Goal: Transaction & Acquisition: Purchase product/service

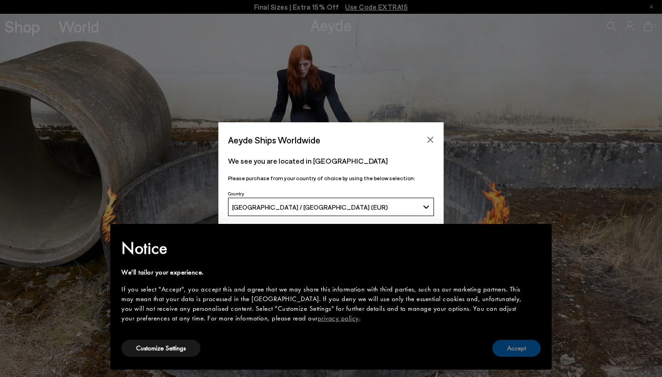
click at [527, 346] on button "Accept" at bounding box center [516, 348] width 48 height 17
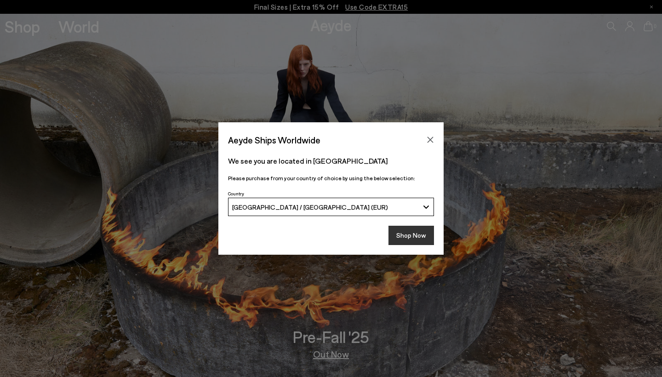
click at [405, 234] on button "Shop Now" at bounding box center [410, 235] width 45 height 19
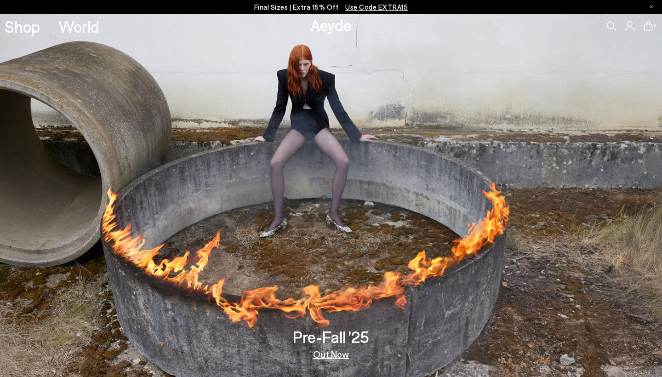
click at [630, 25] on icon at bounding box center [629, 26] width 9 height 10
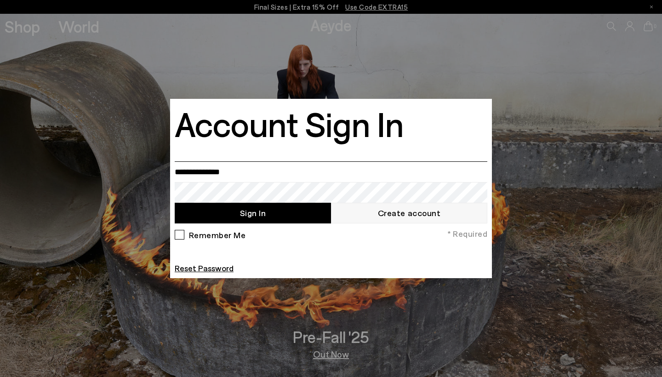
click at [238, 170] on input "email" at bounding box center [331, 171] width 312 height 21
click at [343, 213] on link "Create account" at bounding box center [409, 213] width 156 height 21
click at [237, 167] on input "email" at bounding box center [331, 171] width 312 height 21
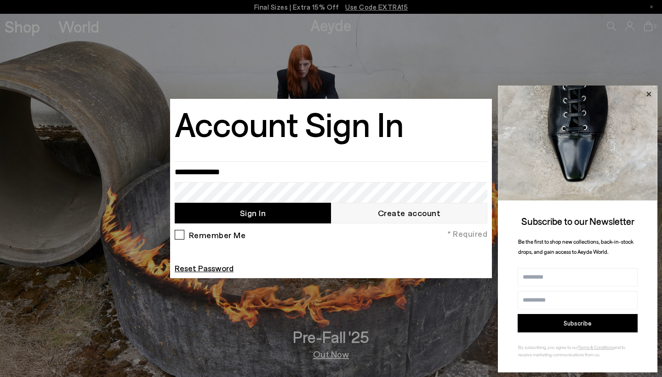
click at [649, 95] on icon at bounding box center [648, 93] width 5 height 5
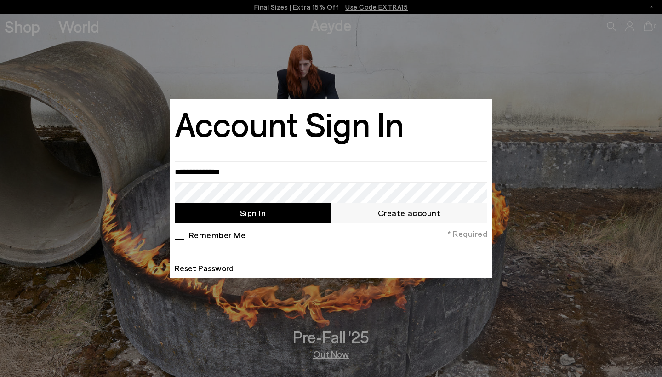
click at [631, 26] on div at bounding box center [331, 188] width 662 height 377
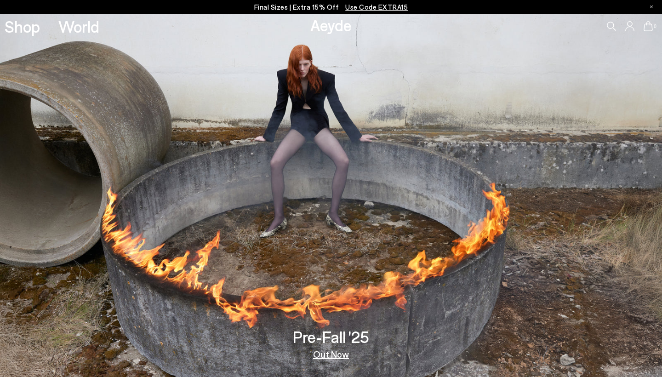
click at [631, 27] on icon at bounding box center [629, 26] width 9 height 10
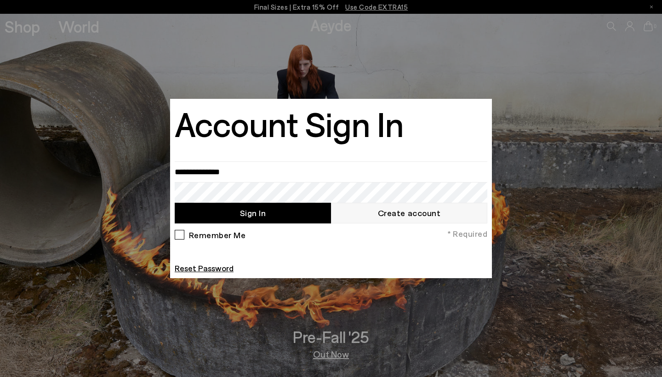
click at [635, 31] on div at bounding box center [331, 188] width 662 height 377
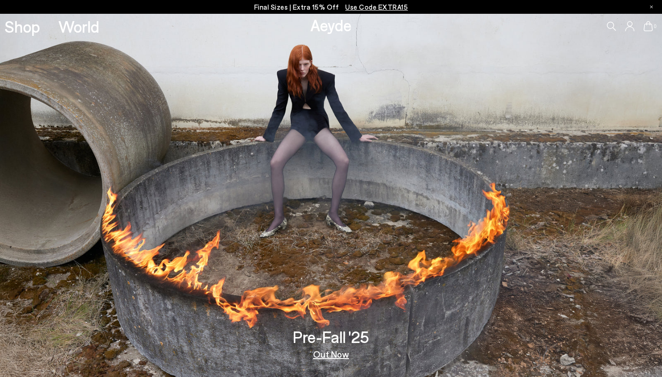
click at [629, 28] on icon at bounding box center [629, 26] width 9 height 10
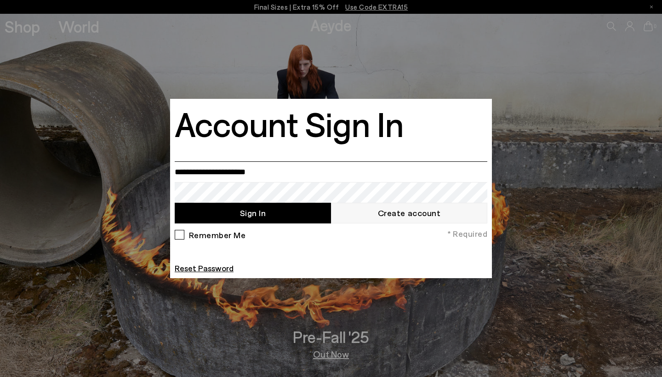
type input "**********"
click at [453, 172] on input "**********" at bounding box center [331, 171] width 312 height 21
click at [479, 172] on input "**********" at bounding box center [331, 171] width 312 height 21
click at [213, 269] on link "Reset Password" at bounding box center [204, 268] width 59 height 10
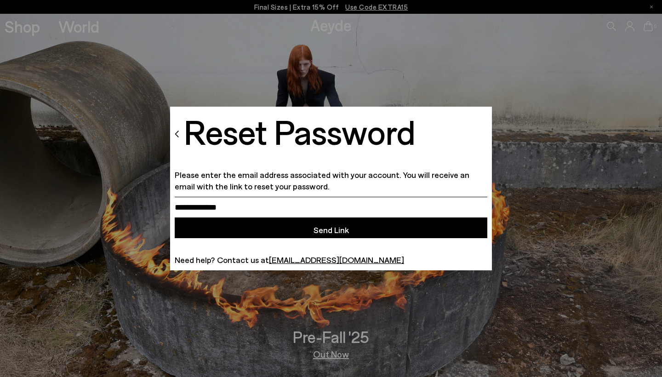
click at [238, 206] on input "email" at bounding box center [331, 207] width 312 height 21
type input "**********"
click at [254, 225] on button "Send Link" at bounding box center [331, 227] width 312 height 21
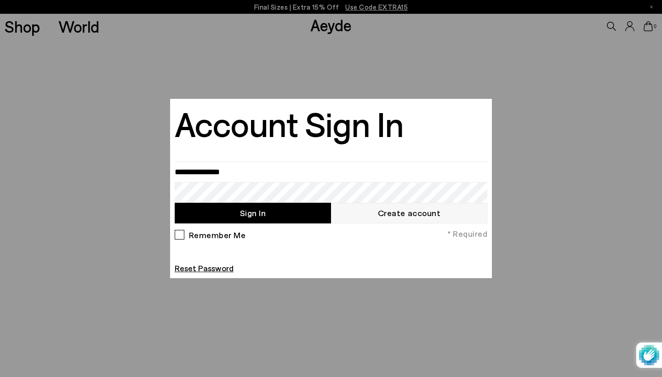
click at [343, 26] on div at bounding box center [331, 188] width 662 height 377
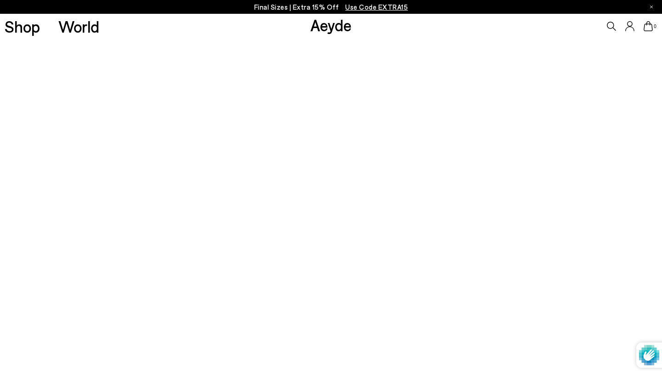
click at [319, 29] on link "Aeyde" at bounding box center [330, 24] width 41 height 19
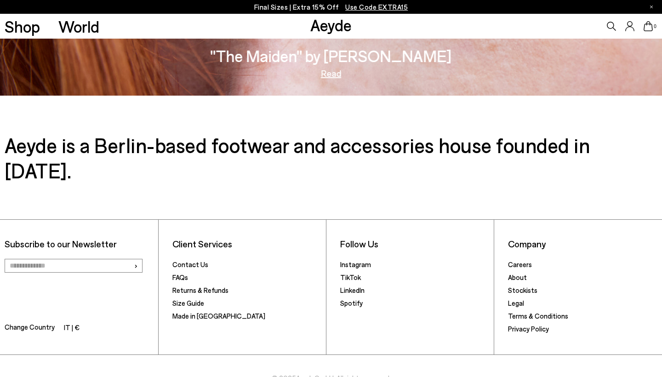
scroll to position [1586, 0]
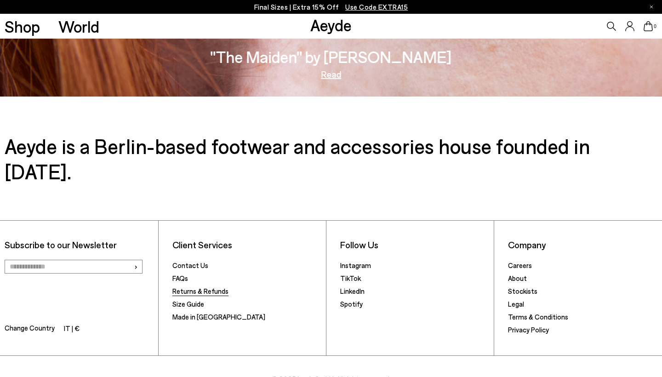
click at [183, 287] on link "Returns & Refunds" at bounding box center [200, 291] width 56 height 8
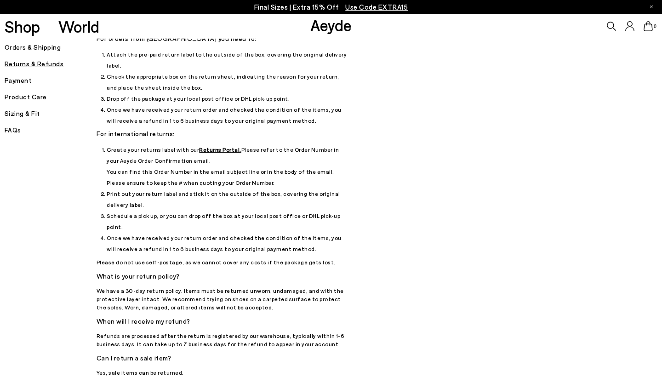
scroll to position [72, 0]
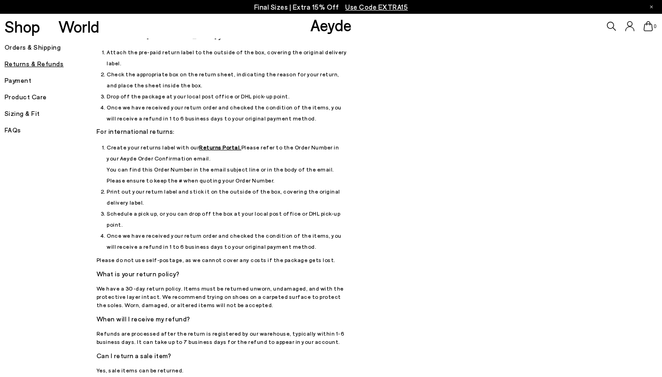
click at [208, 144] on u "Returns Portal." at bounding box center [220, 147] width 42 height 6
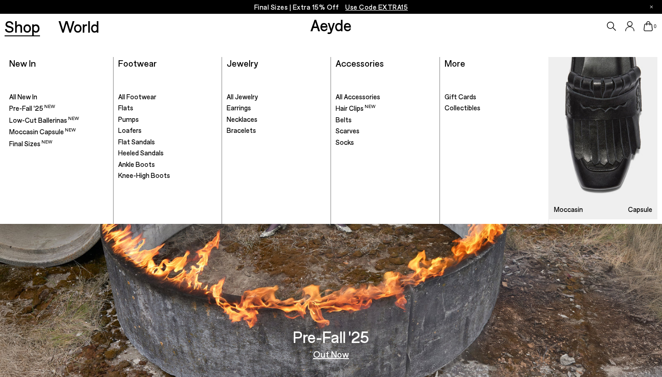
click at [27, 26] on link "Shop" at bounding box center [22, 26] width 35 height 16
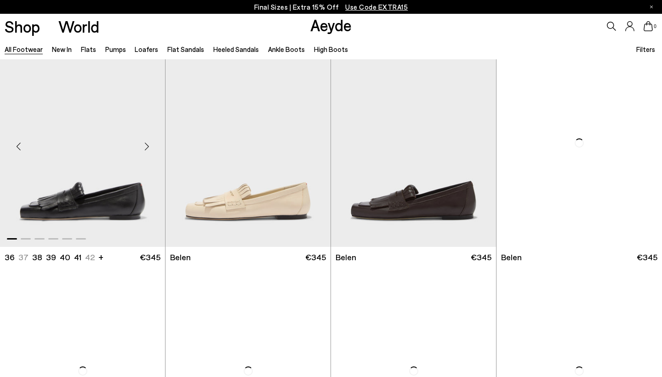
scroll to position [25, 0]
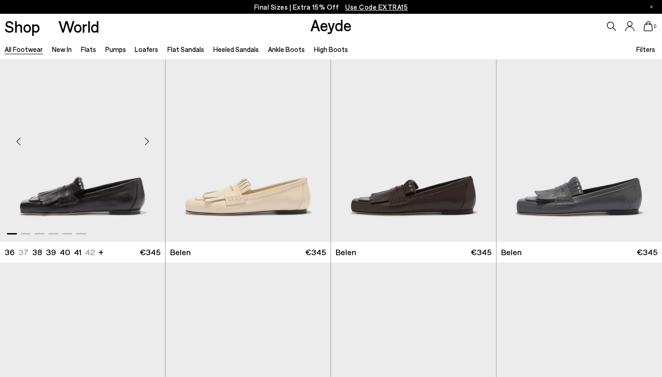
click at [148, 137] on div "Next slide" at bounding box center [147, 142] width 28 height 28
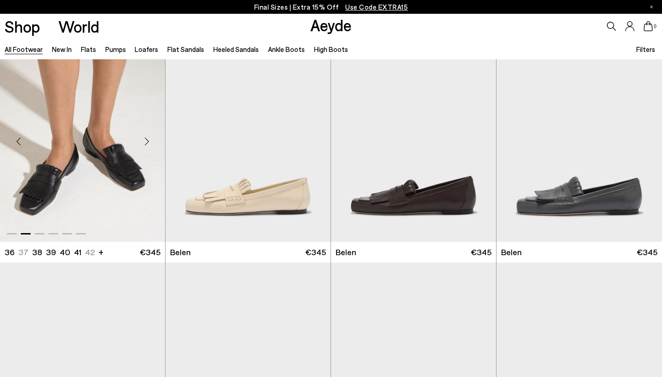
click at [148, 137] on div "Next slide" at bounding box center [147, 142] width 28 height 28
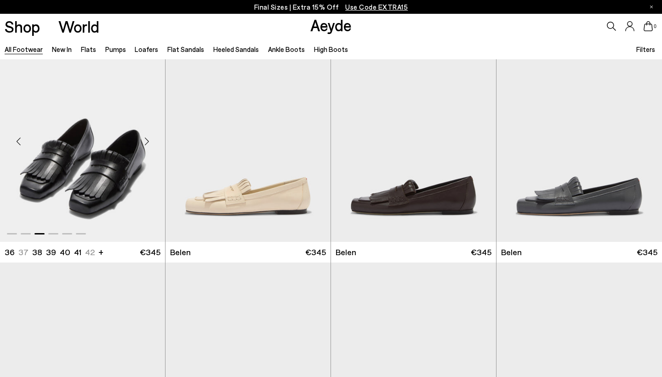
click at [148, 137] on div "Next slide" at bounding box center [147, 142] width 28 height 28
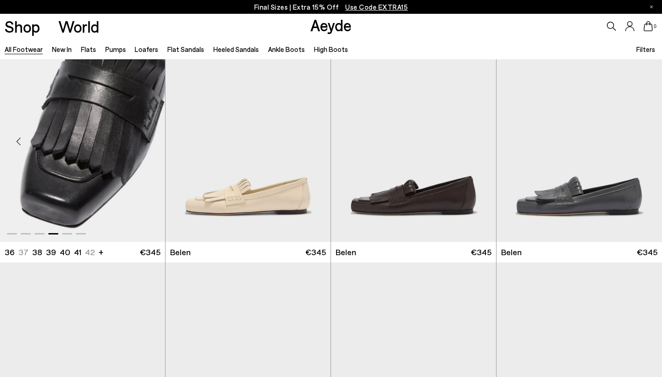
click at [148, 137] on div "Next slide" at bounding box center [147, 142] width 28 height 28
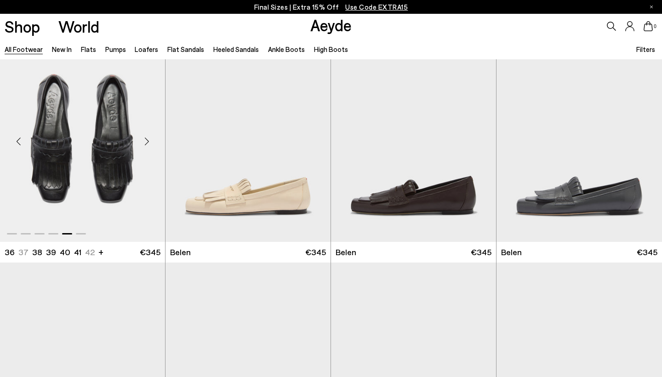
click at [148, 137] on div "Next slide" at bounding box center [147, 142] width 28 height 28
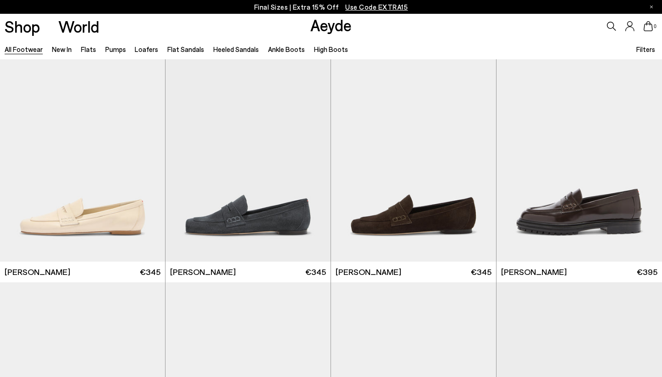
scroll to position [433, 0]
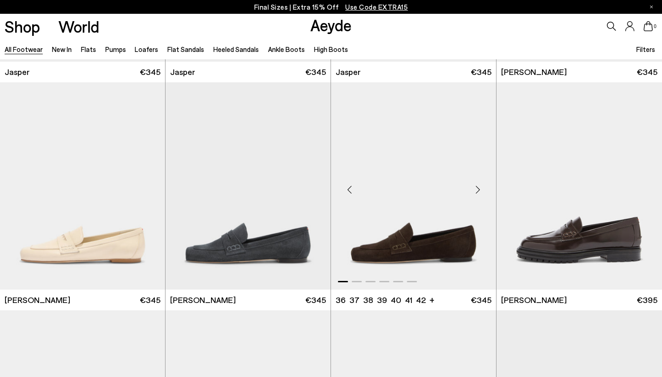
click at [482, 193] on div "Next slide" at bounding box center [478, 190] width 28 height 28
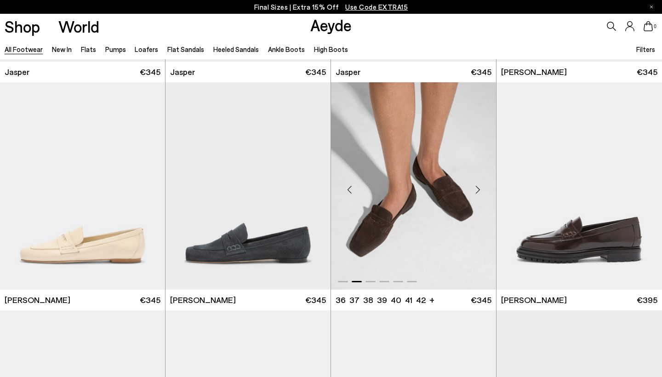
click at [482, 193] on div "Next slide" at bounding box center [478, 190] width 28 height 28
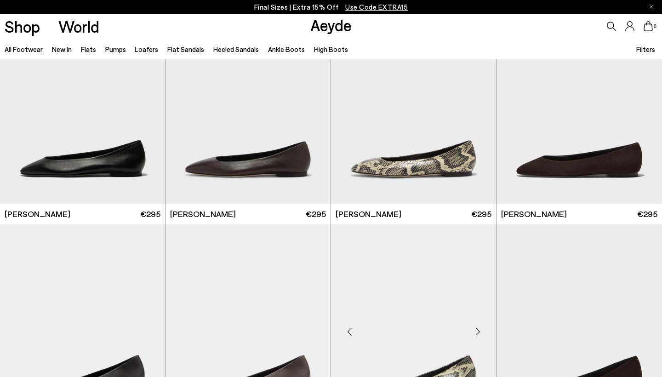
scroll to position [1434, 0]
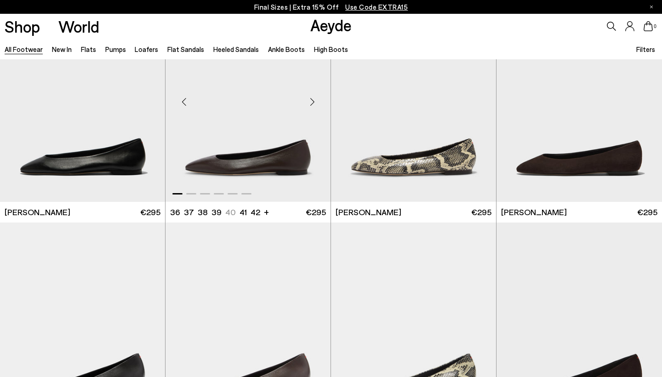
click at [263, 130] on img "1 / 6" at bounding box center [247, 97] width 165 height 207
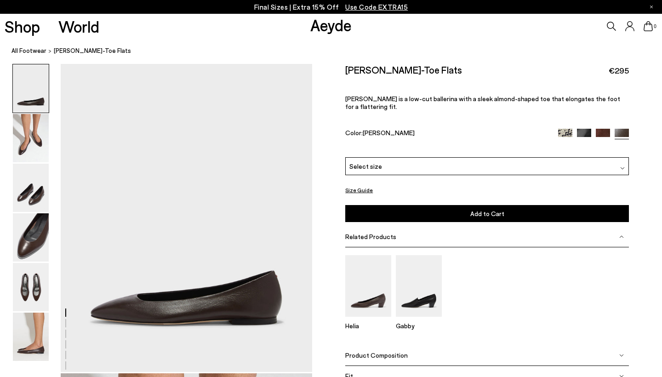
scroll to position [29, 0]
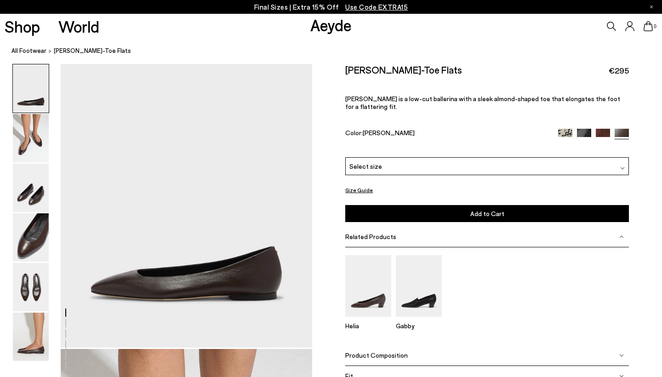
click at [424, 157] on div "Select size" at bounding box center [486, 166] width 283 height 18
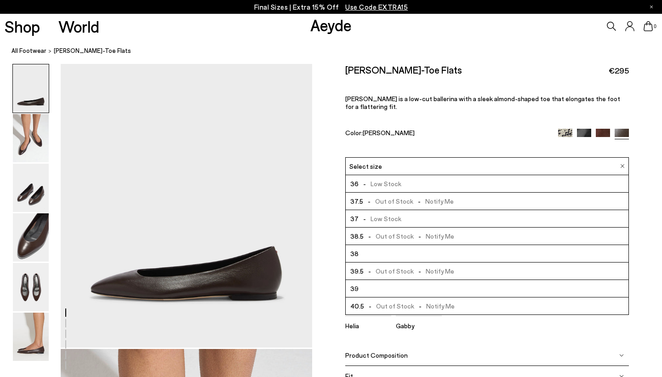
click at [414, 210] on li "37 - Low Stock" at bounding box center [487, 218] width 283 height 17
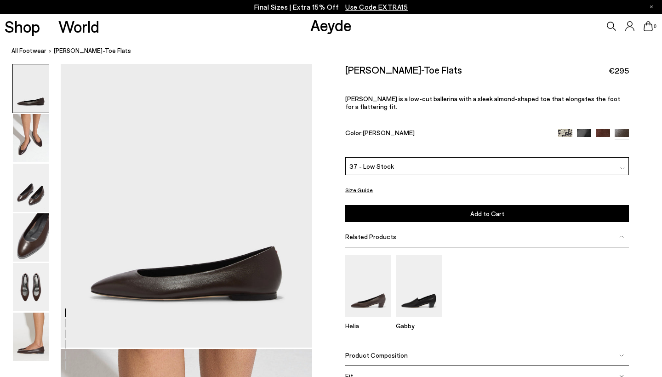
click at [469, 205] on button "Add to Cart Select a Size First" at bounding box center [486, 213] width 283 height 17
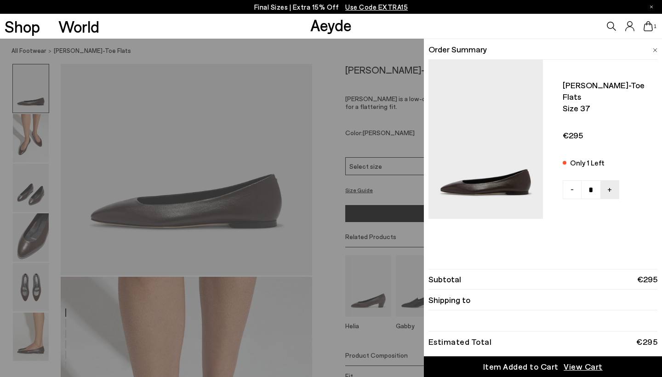
scroll to position [102, 0]
click at [503, 248] on ul "Ellie almond-toe flats Size 37 Only 1 Left -" at bounding box center [542, 154] width 229 height 189
click at [655, 48] on img at bounding box center [654, 50] width 5 height 4
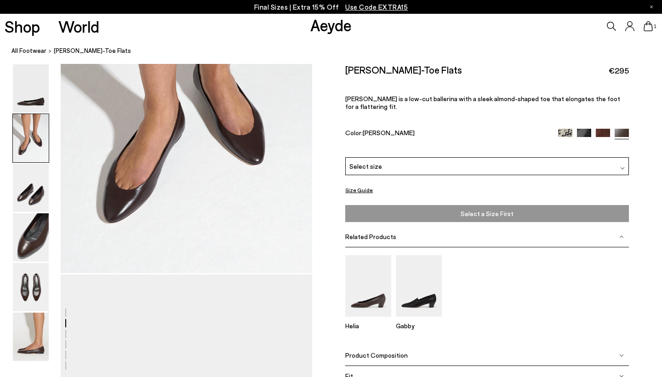
scroll to position [437, 0]
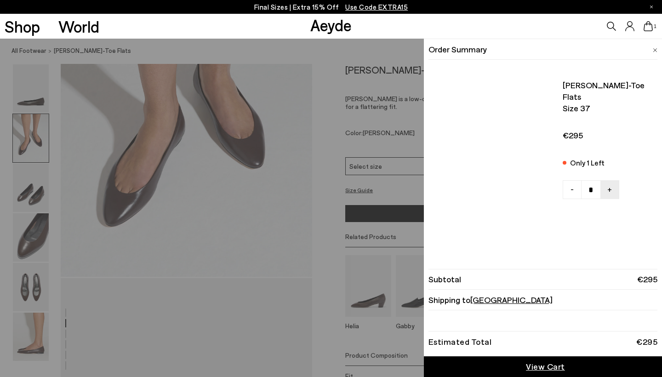
click at [650, 27] on icon at bounding box center [647, 26] width 9 height 10
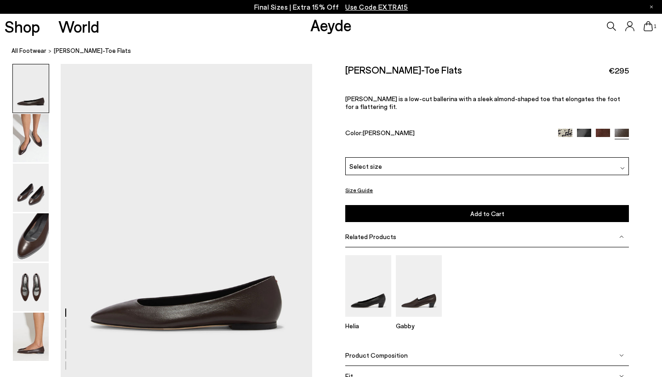
scroll to position [368, 0]
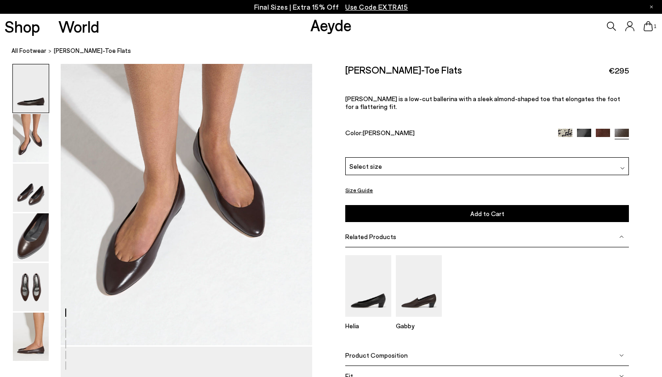
click at [492, 157] on div "Select size" at bounding box center [486, 166] width 283 height 18
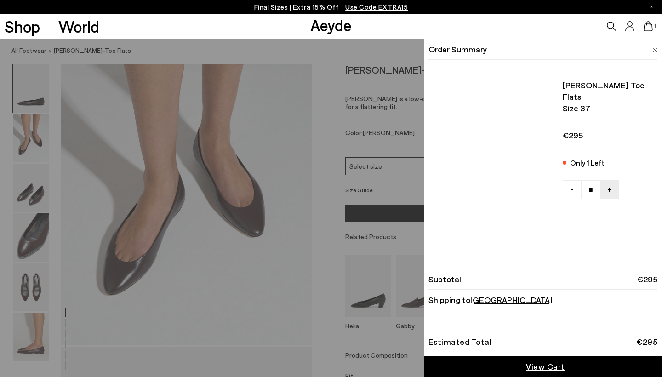
click at [647, 25] on icon at bounding box center [647, 26] width 9 height 10
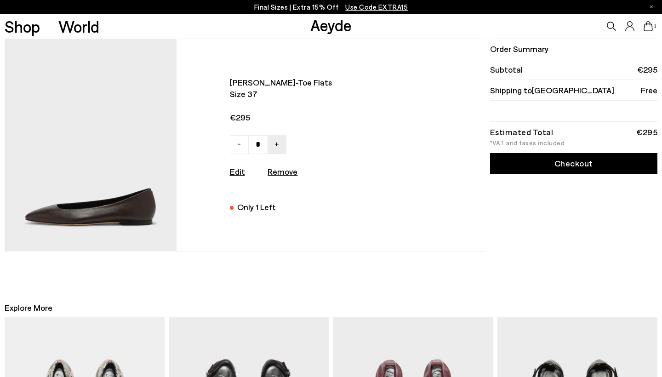
click at [567, 157] on link "Checkout" at bounding box center [573, 163] width 167 height 21
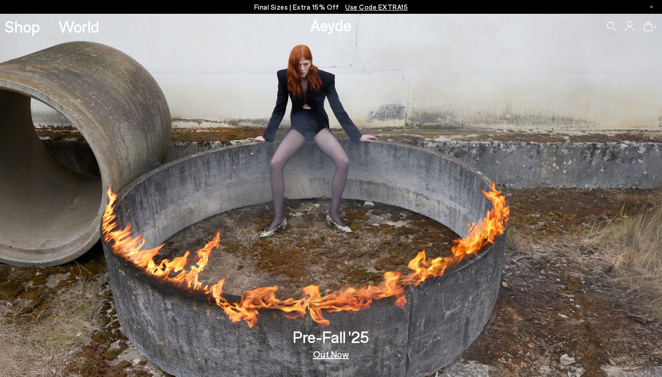
click at [323, 357] on link "Out Now" at bounding box center [331, 353] width 36 height 9
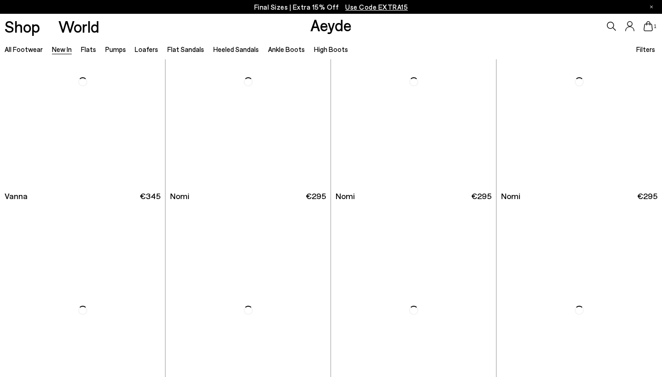
scroll to position [1448, 0]
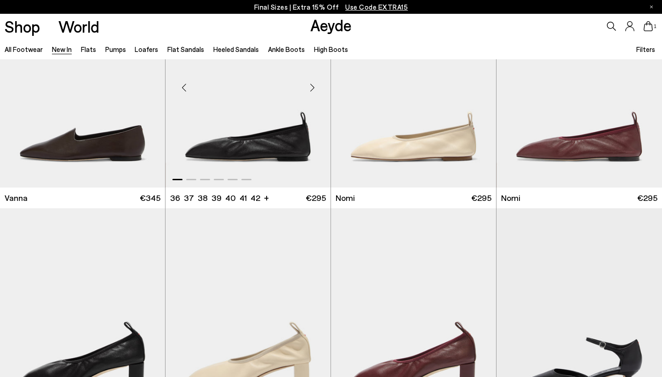
click at [313, 88] on div "Next slide" at bounding box center [312, 88] width 28 height 28
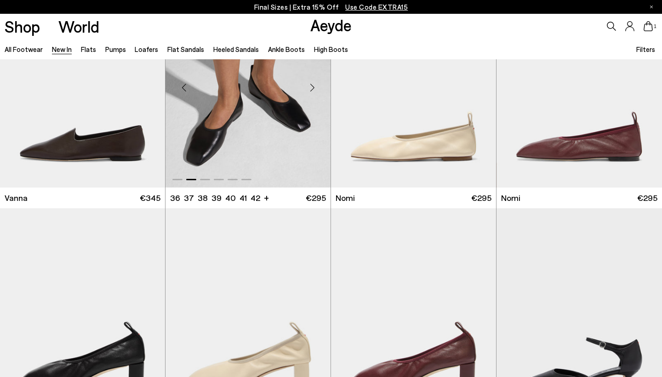
click at [313, 88] on div "Next slide" at bounding box center [312, 88] width 28 height 28
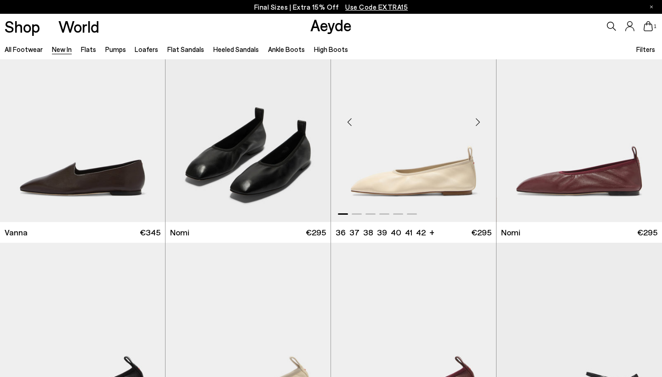
scroll to position [1396, 0]
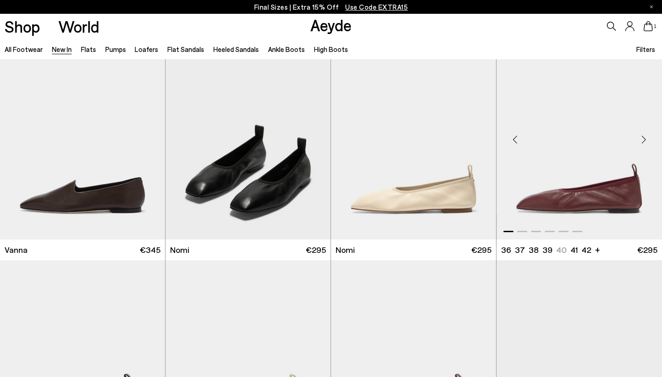
click at [645, 137] on div "Next slide" at bounding box center [643, 139] width 28 height 28
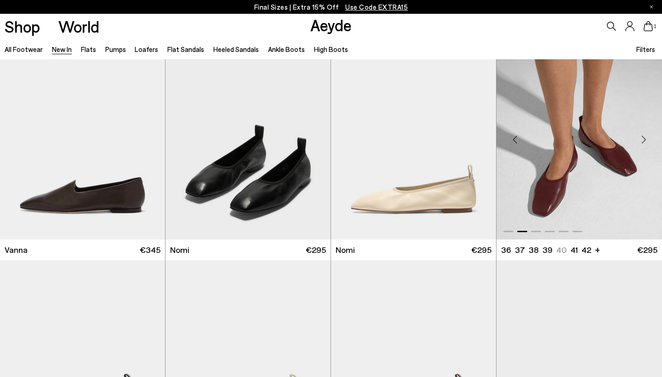
click at [645, 137] on div "Next slide" at bounding box center [643, 139] width 28 height 28
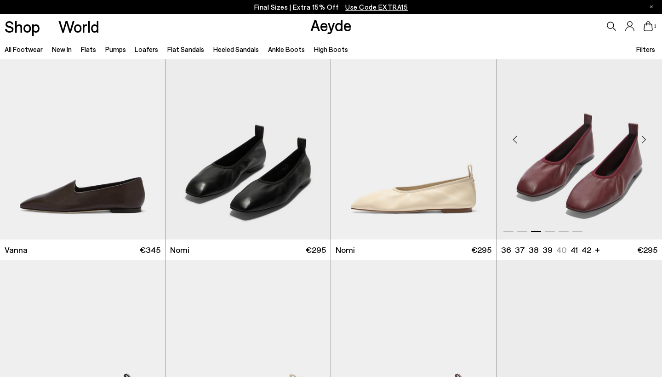
click at [645, 137] on div "Next slide" at bounding box center [643, 139] width 28 height 28
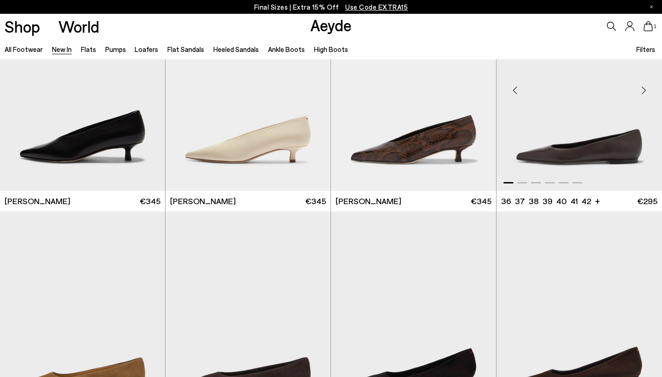
scroll to position [3498, 0]
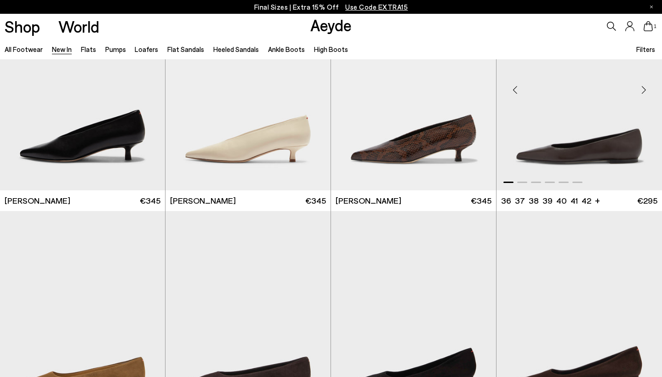
click at [644, 87] on div "Next slide" at bounding box center [643, 90] width 28 height 28
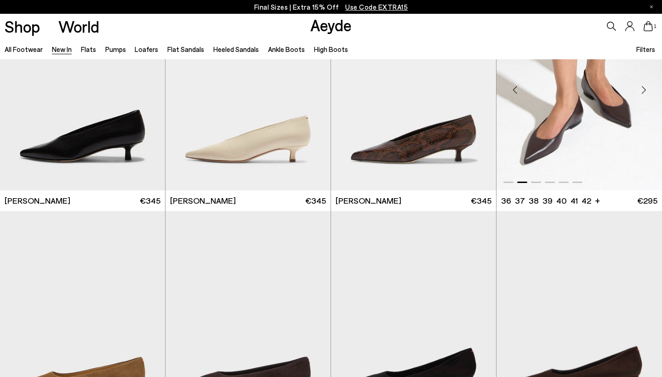
click at [644, 87] on div "Next slide" at bounding box center [643, 90] width 28 height 28
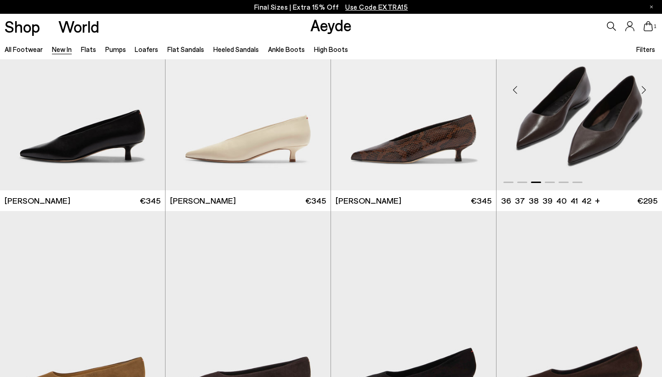
click at [644, 87] on div "Next slide" at bounding box center [643, 90] width 28 height 28
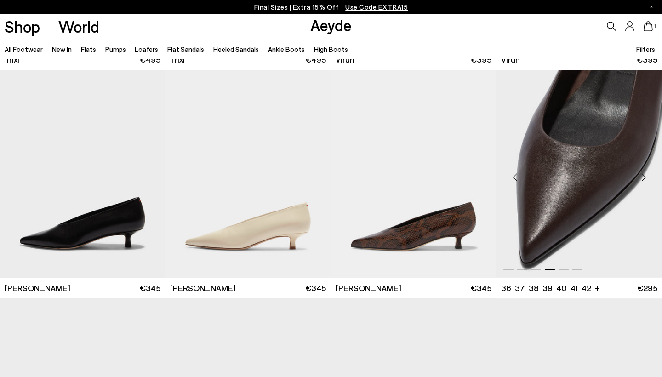
scroll to position [3383, 0]
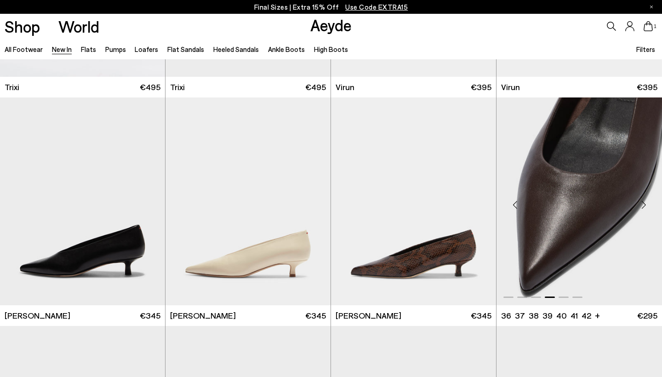
click at [643, 201] on div "Next slide" at bounding box center [643, 205] width 28 height 28
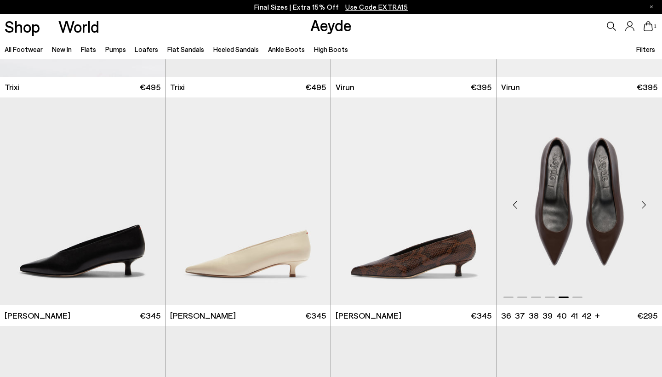
click at [643, 201] on div "Next slide" at bounding box center [643, 205] width 28 height 28
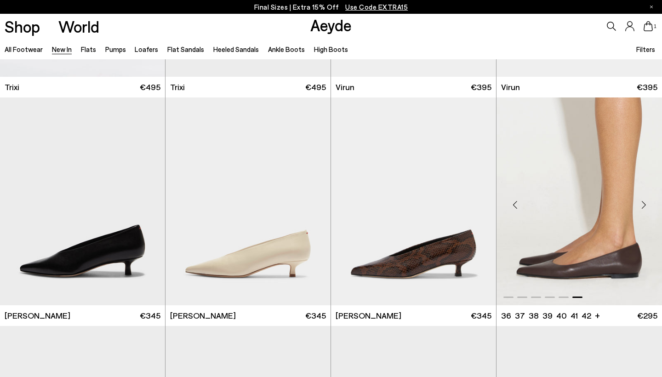
click at [643, 201] on div "Next slide" at bounding box center [643, 205] width 28 height 28
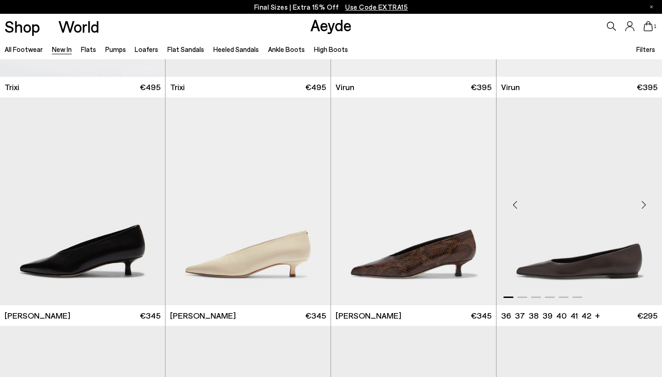
click at [643, 201] on div "Next slide" at bounding box center [643, 205] width 28 height 28
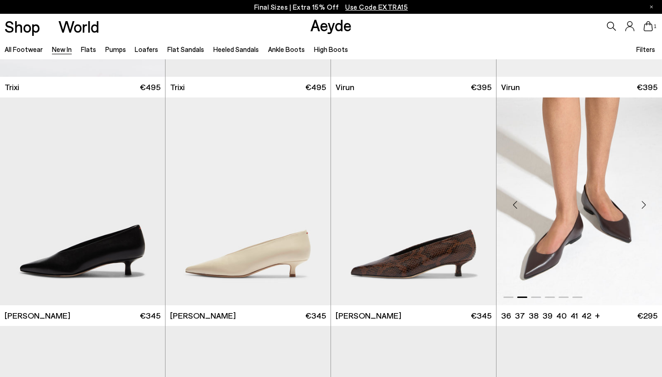
click at [643, 201] on div "Next slide" at bounding box center [643, 205] width 28 height 28
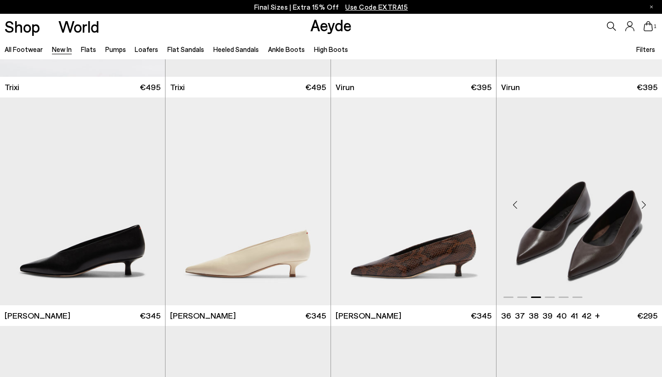
click at [643, 201] on div "Next slide" at bounding box center [643, 205] width 28 height 28
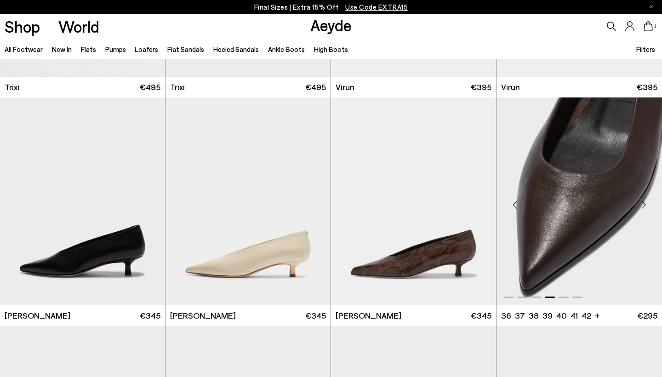
click at [643, 201] on div "Next slide" at bounding box center [643, 205] width 28 height 28
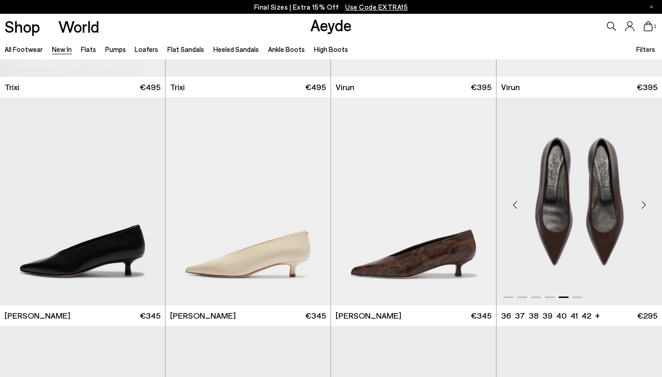
click at [643, 201] on div "Next slide" at bounding box center [643, 205] width 28 height 28
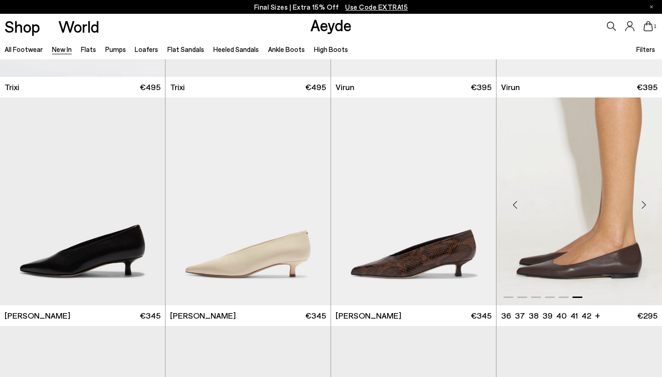
click at [643, 201] on div "Next slide" at bounding box center [643, 205] width 28 height 28
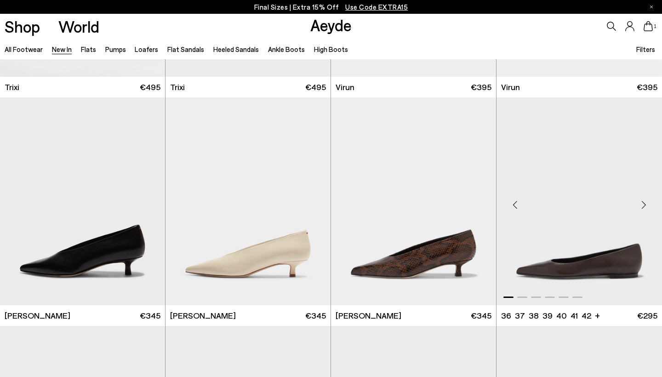
click at [643, 201] on div "Next slide" at bounding box center [643, 205] width 28 height 28
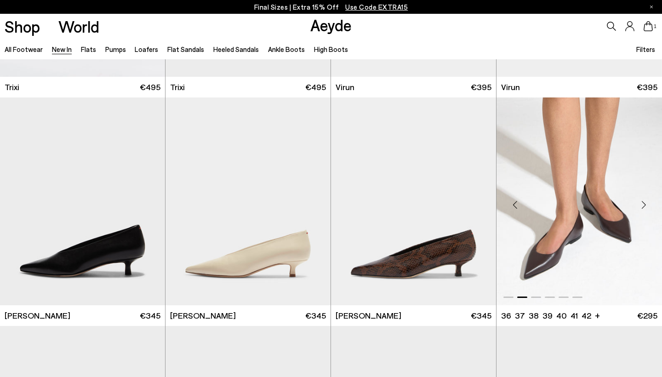
click at [641, 201] on div "Next slide" at bounding box center [643, 205] width 28 height 28
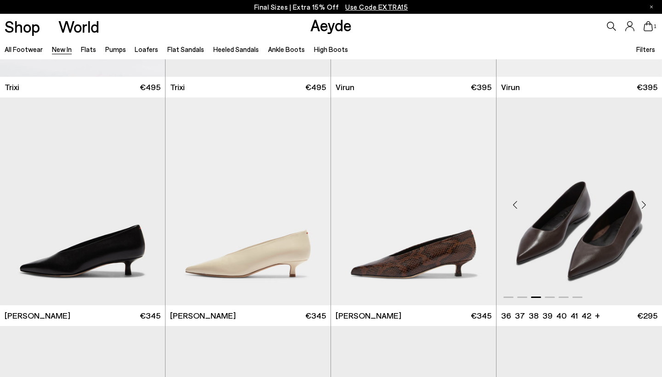
click at [643, 201] on div "Next slide" at bounding box center [643, 205] width 28 height 28
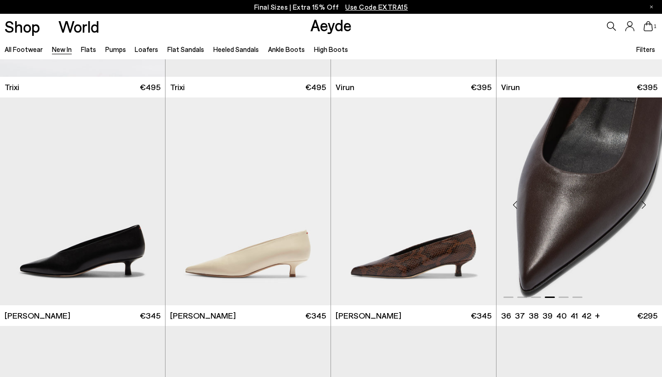
click at [643, 201] on div "Next slide" at bounding box center [643, 205] width 28 height 28
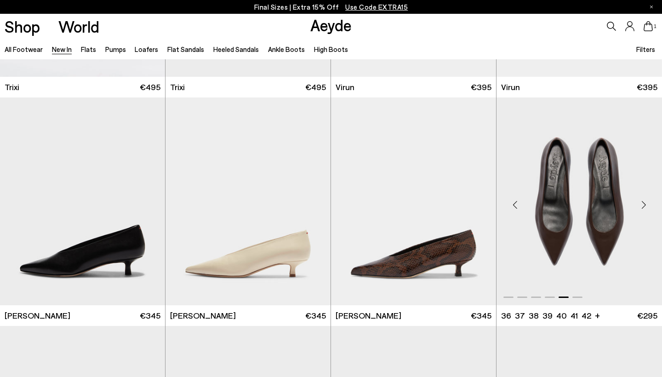
click at [643, 201] on div "Next slide" at bounding box center [643, 205] width 28 height 28
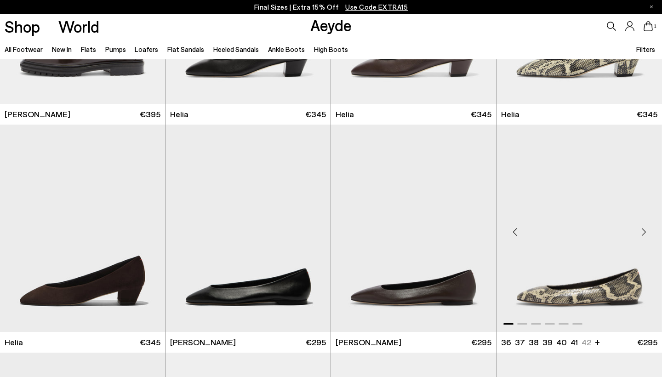
scroll to position [813, 0]
